Goal: Navigation & Orientation: Find specific page/section

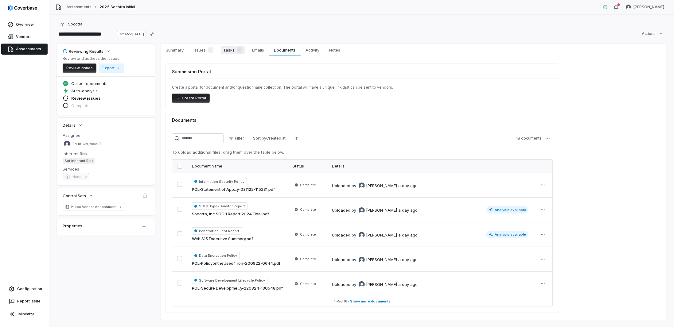
click at [223, 53] on span "Tasks 1" at bounding box center [233, 50] width 24 height 9
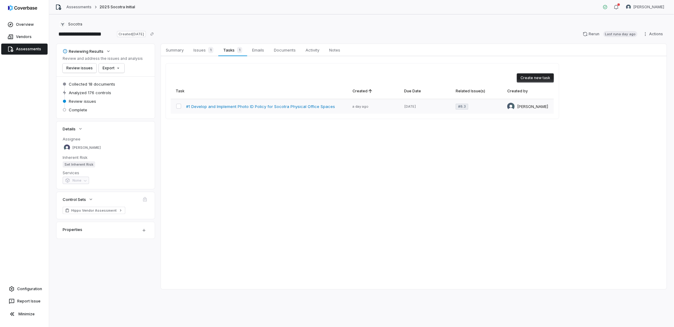
click at [255, 106] on span "#1 Develop and Implement Photo ID Policy for Socotra Physical Office Spaces" at bounding box center [260, 107] width 149 height 6
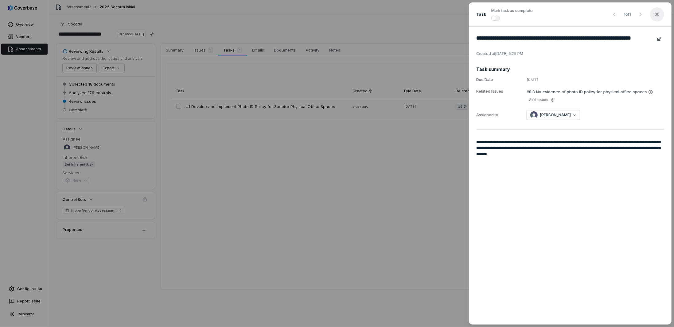
click at [656, 14] on icon "button" at bounding box center [657, 14] width 7 height 7
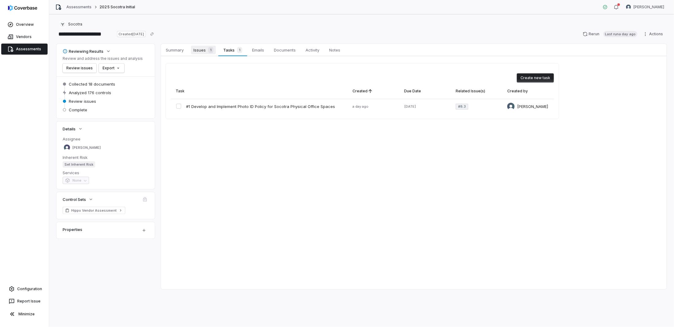
click at [205, 52] on span "Issues 1" at bounding box center [203, 50] width 25 height 9
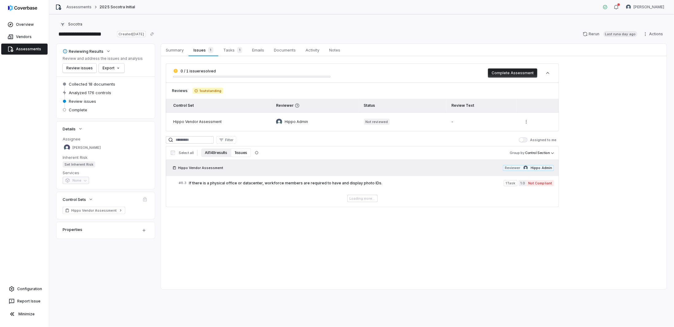
click at [208, 153] on button "All 149 results" at bounding box center [215, 153] width 29 height 9
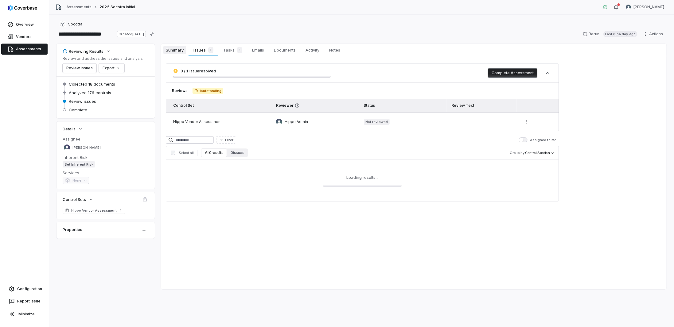
click at [177, 52] on span "Summary" at bounding box center [174, 50] width 23 height 8
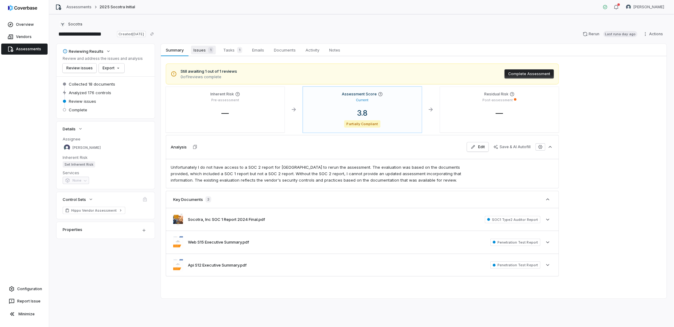
click at [200, 52] on span "Issues 1" at bounding box center [203, 50] width 25 height 9
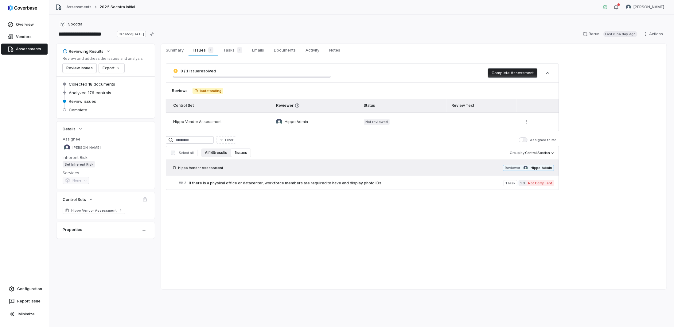
click at [217, 153] on button "All 149 results" at bounding box center [215, 153] width 29 height 9
